Goal: Find specific page/section: Find specific page/section

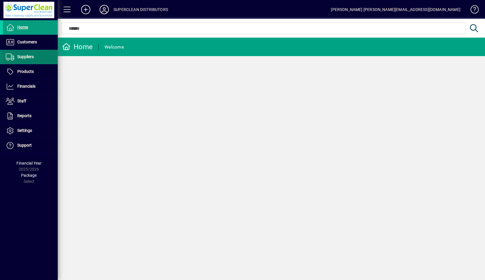
click at [33, 56] on span "Suppliers" at bounding box center [25, 56] width 16 height 5
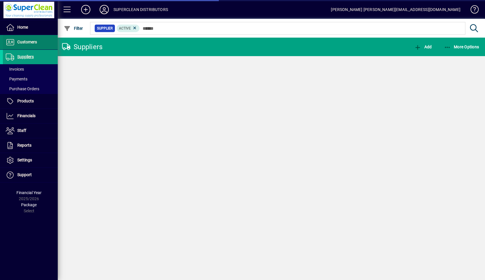
click at [27, 43] on span "Customers" at bounding box center [27, 42] width 20 height 5
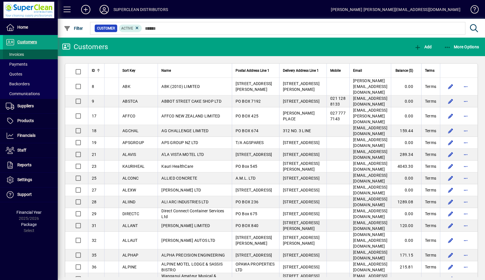
click at [20, 52] on span "Invoices" at bounding box center [13, 54] width 21 height 6
